Goal: Navigation & Orientation: Find specific page/section

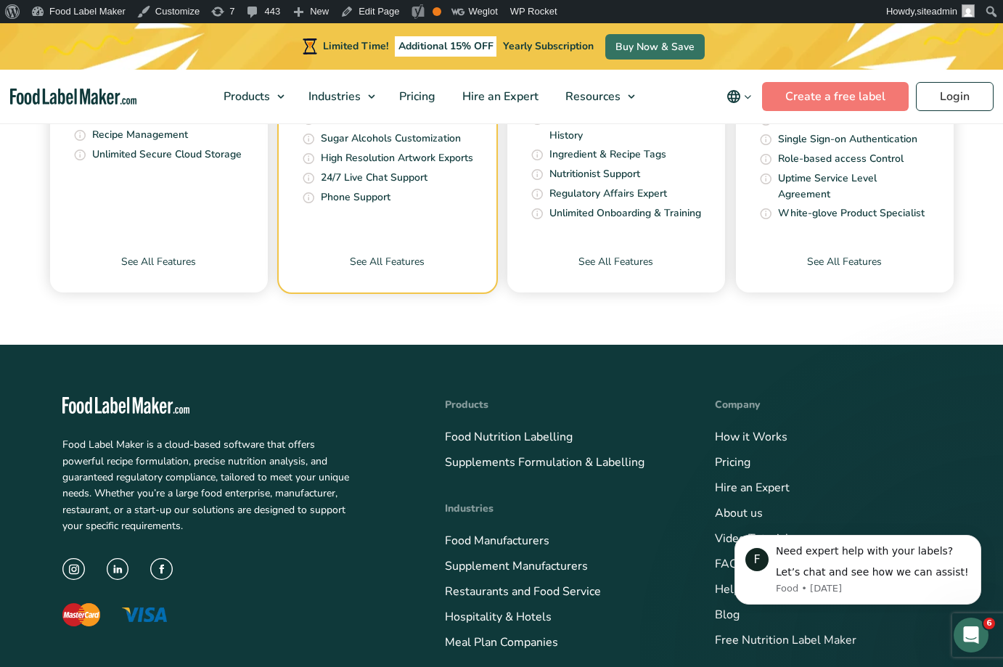
click at [104, 92] on img "main navigation" at bounding box center [73, 96] width 127 height 17
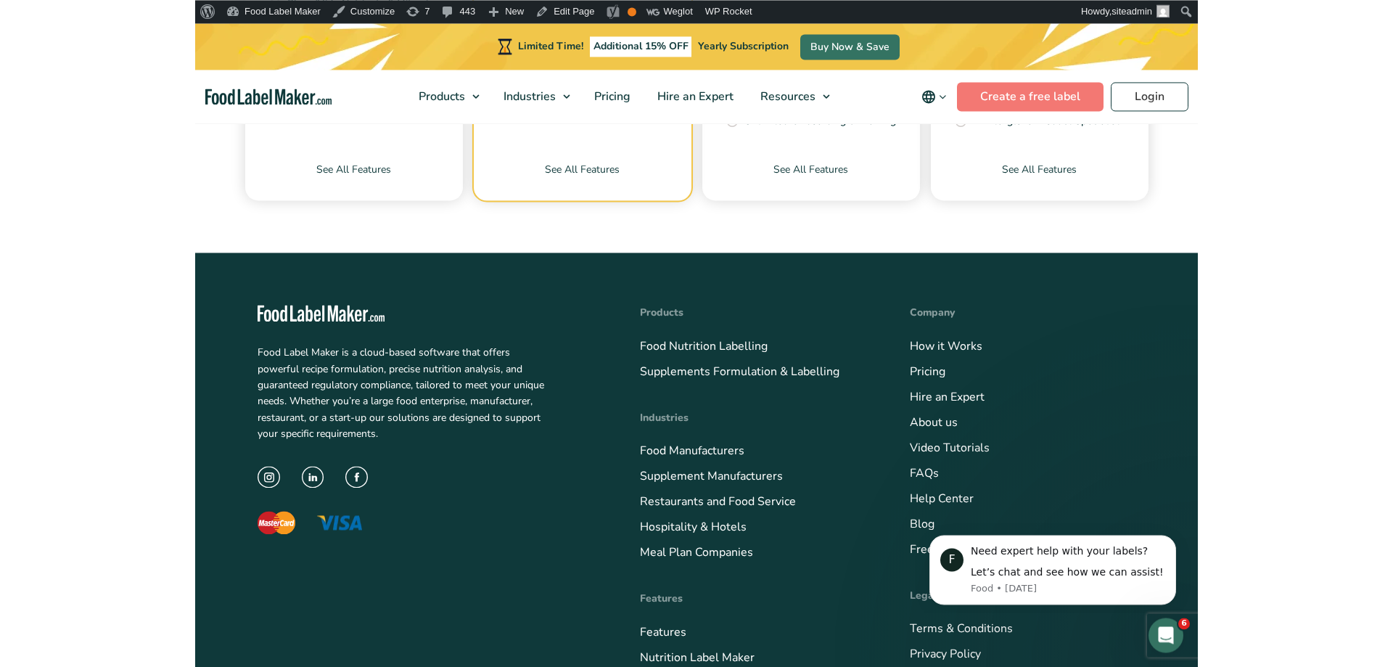
scroll to position [5845, 0]
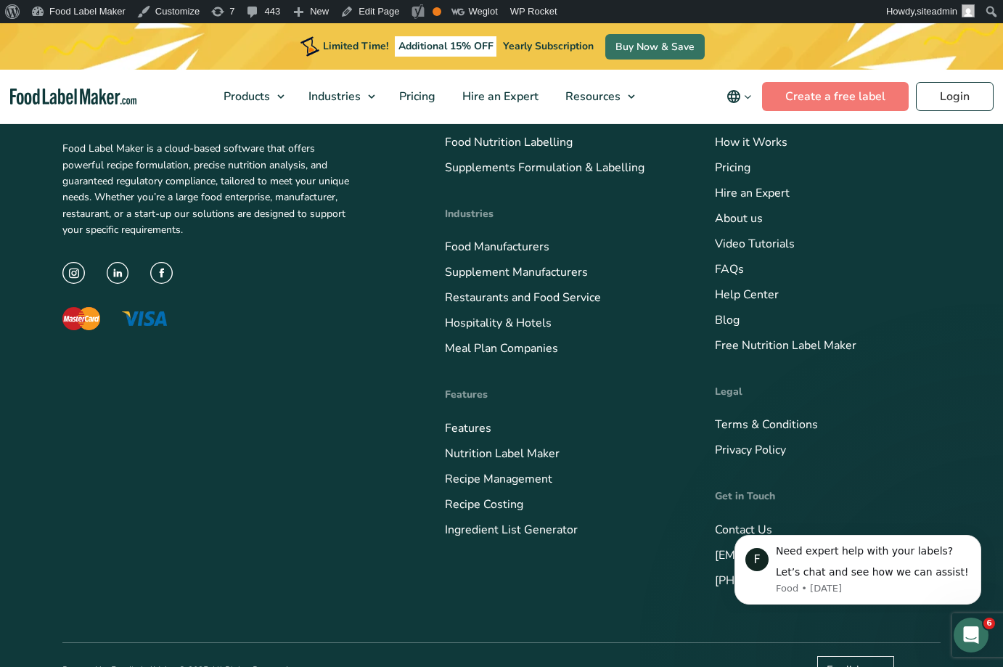
click at [57, 99] on img "Food Label Maker homepage" at bounding box center [73, 96] width 127 height 17
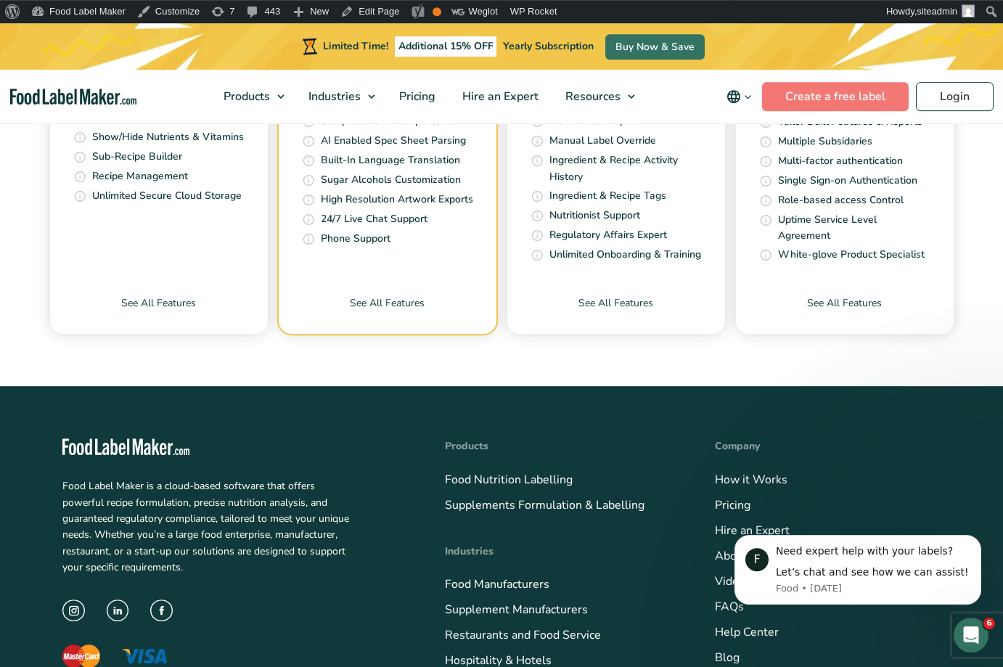
scroll to position [5623, 0]
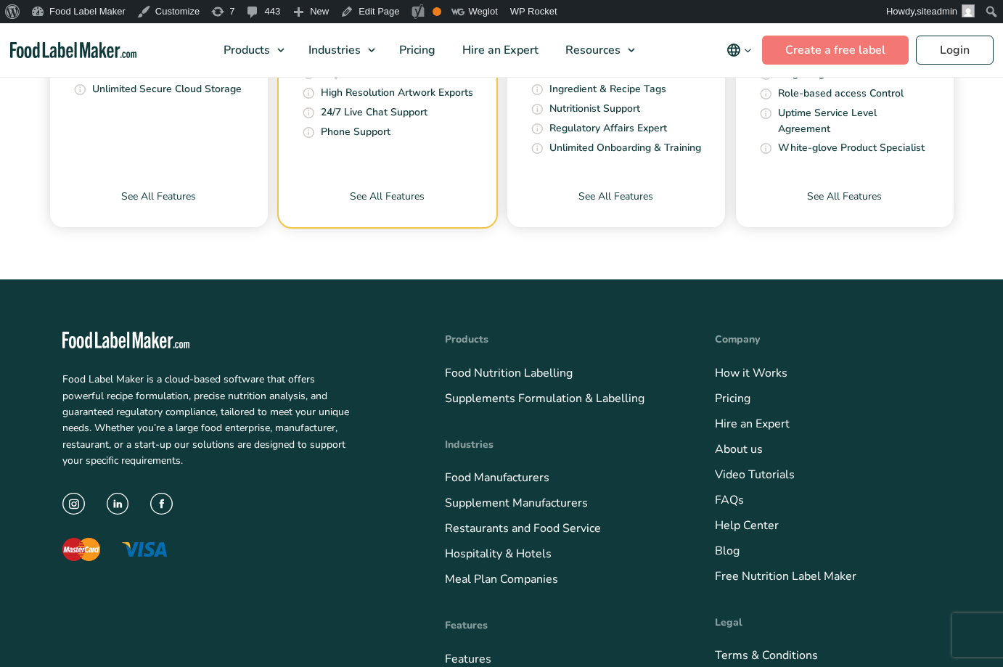
scroll to position [5623, 0]
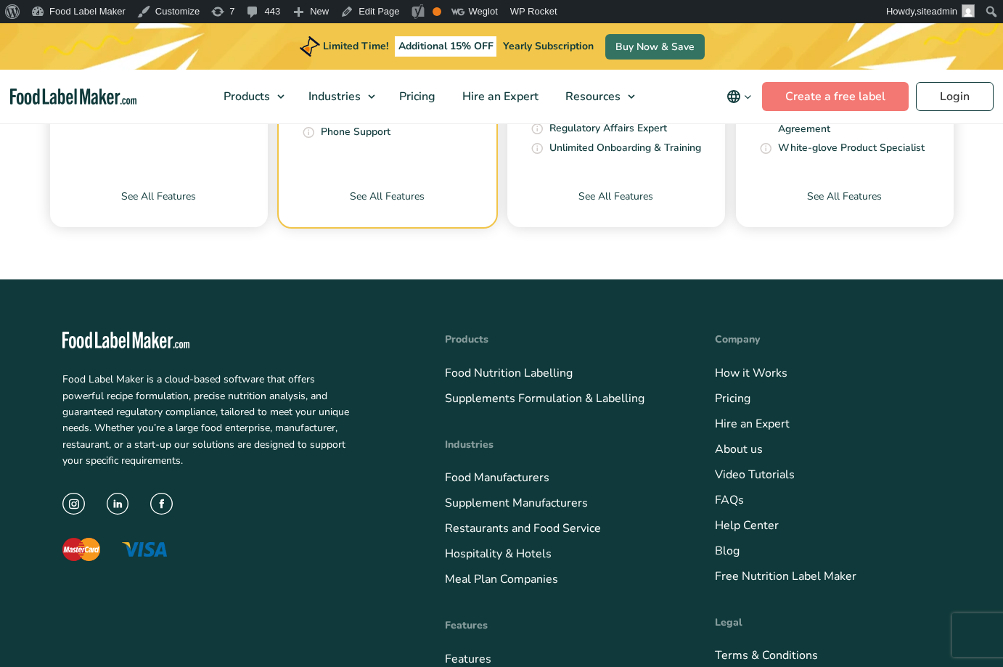
click at [202, 424] on p "Food Label Maker is a cloud-based software that offers powerful recipe formulat…" at bounding box center [208, 419] width 292 height 97
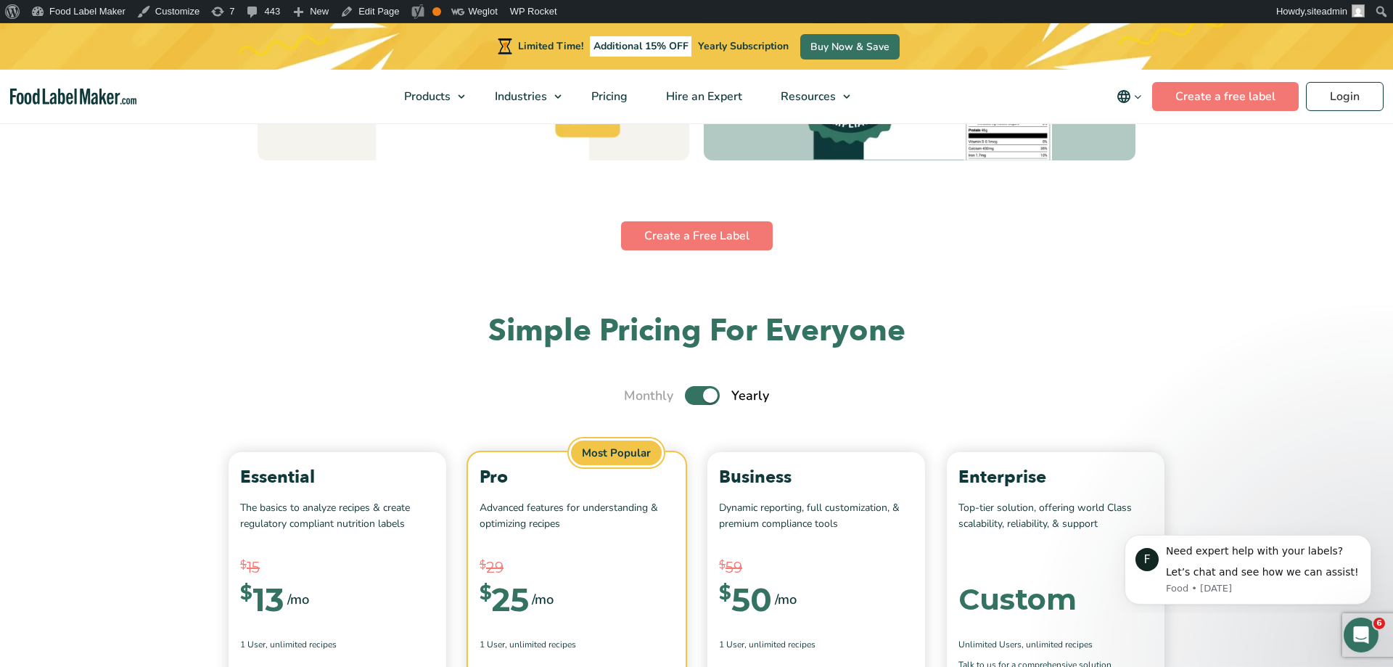
scroll to position [5462, 0]
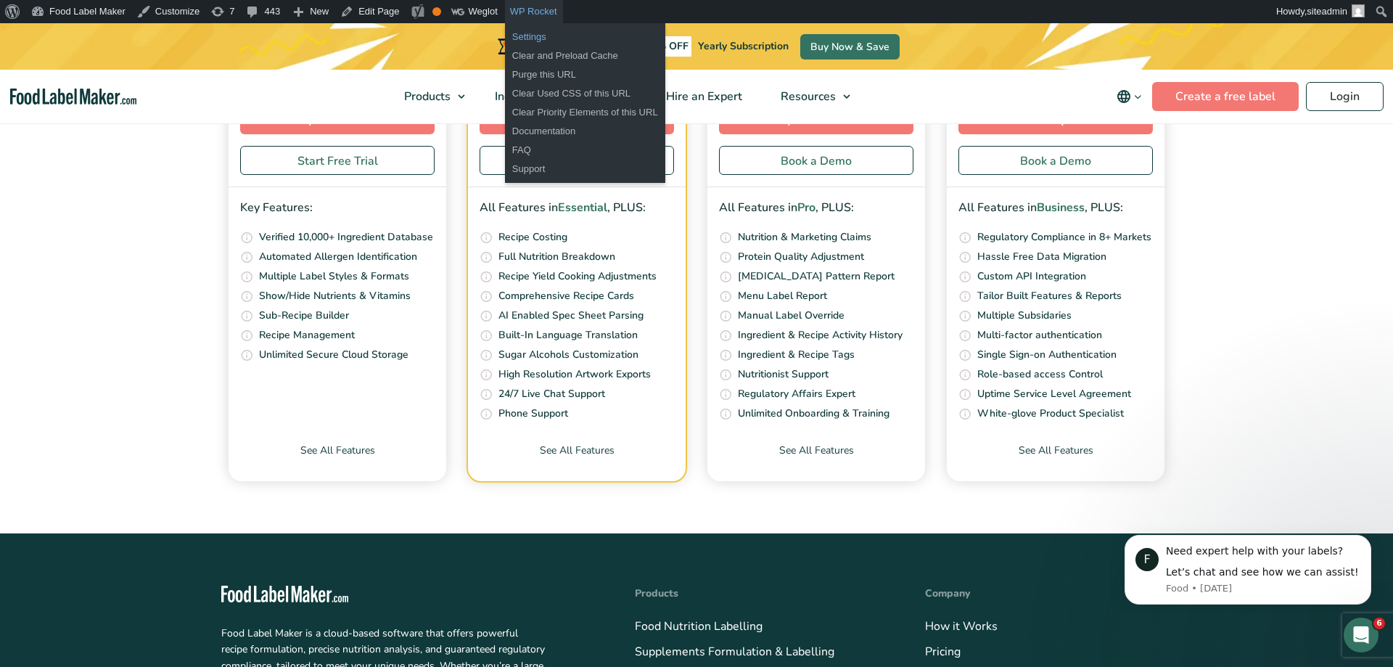
click at [535, 36] on link "Settings" at bounding box center [585, 37] width 160 height 19
